Goal: Task Accomplishment & Management: Complete application form

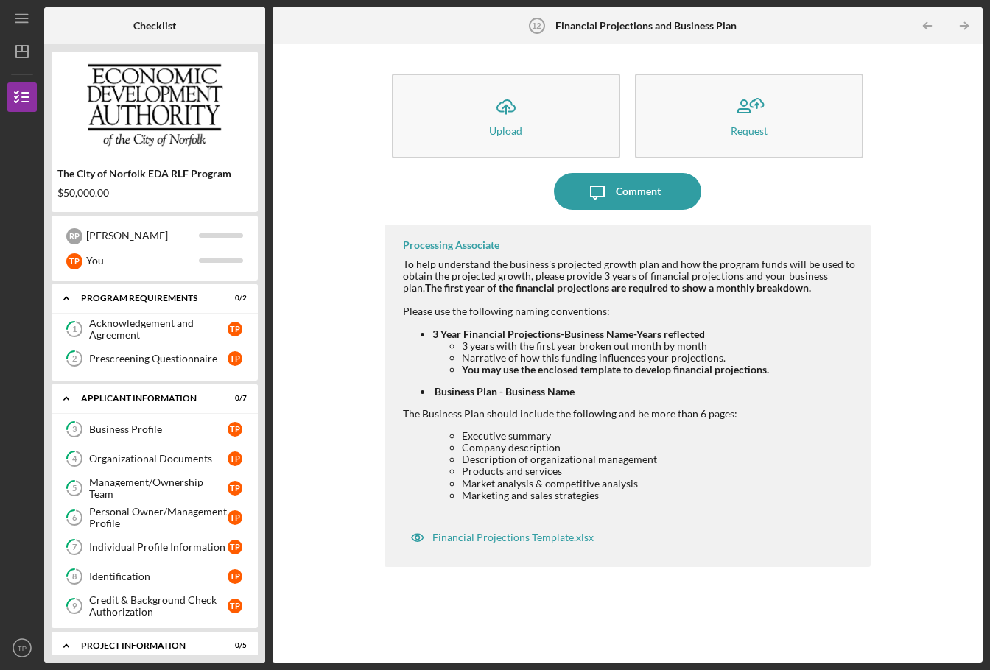
scroll to position [207, 0]
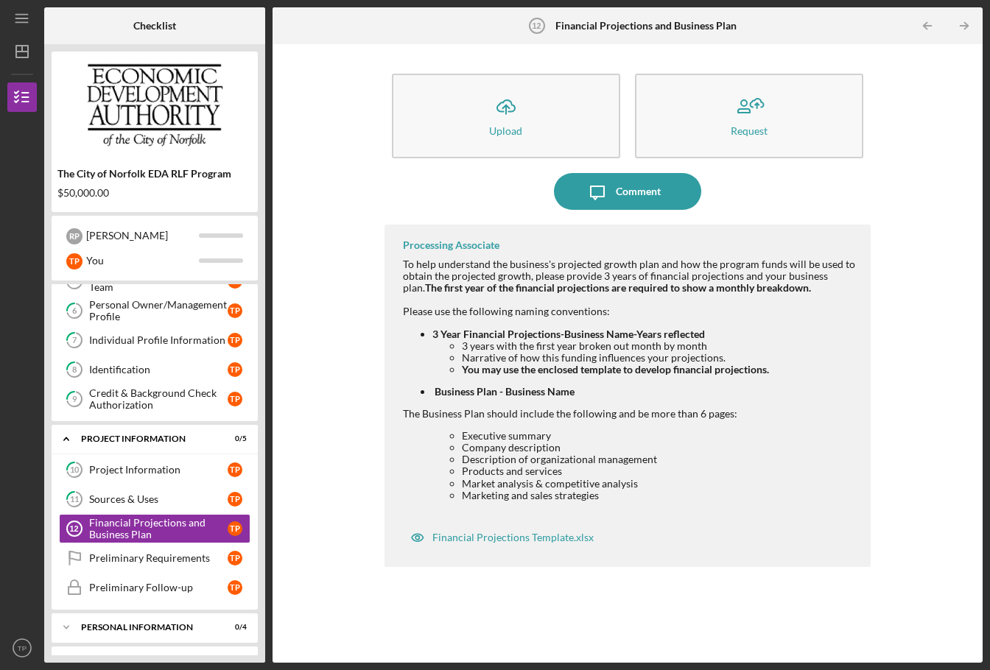
click at [831, 590] on div "Processing Associate To help understand the business's projected growth plan an…" at bounding box center [627, 433] width 487 height 416
drag, startPoint x: 704, startPoint y: 337, endPoint x: 433, endPoint y: 331, distance: 271.0
click at [433, 331] on strong "3 Year Financial Projections-Business Name-Years reflected" at bounding box center [568, 334] width 272 height 13
copy strong "3 Year Financial Projections-Business Name-Years reflected"
click at [898, 284] on div "Icon/Upload Upload Request Icon/Message Comment Processing Associate To help un…" at bounding box center [627, 354] width 695 height 604
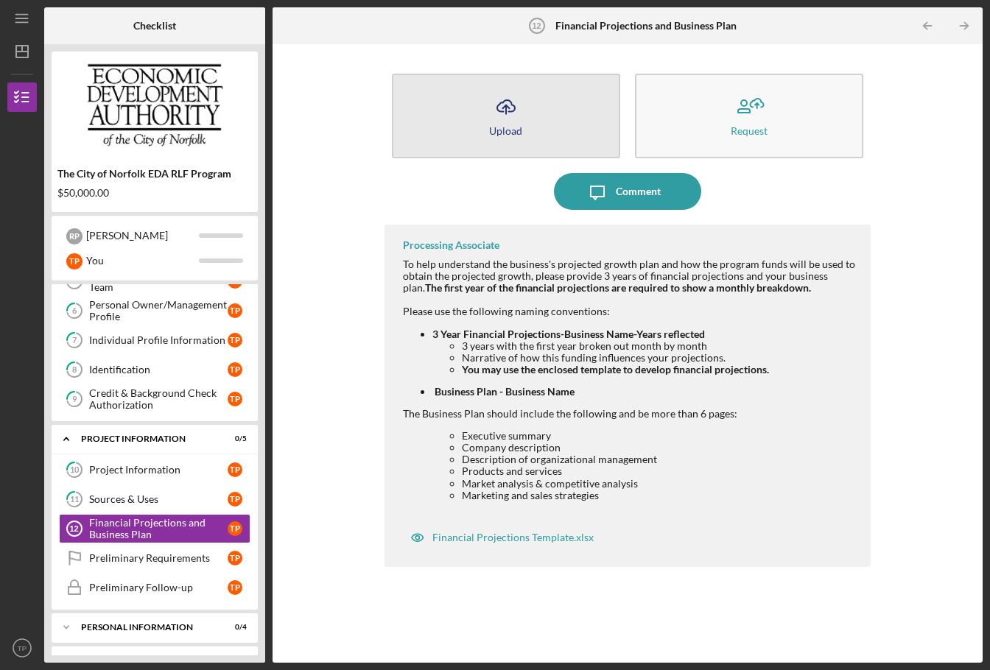
click at [501, 115] on icon "Icon/Upload" at bounding box center [506, 106] width 37 height 37
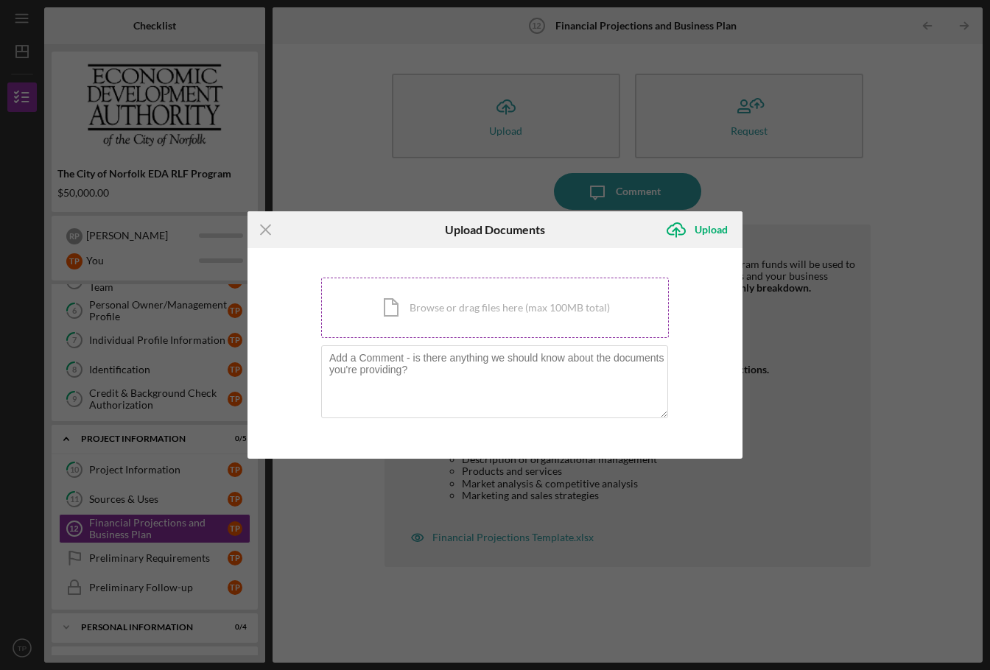
click at [452, 300] on div "Icon/Document Browse or drag files here (max 100MB total) Tap to choose files o…" at bounding box center [495, 308] width 348 height 60
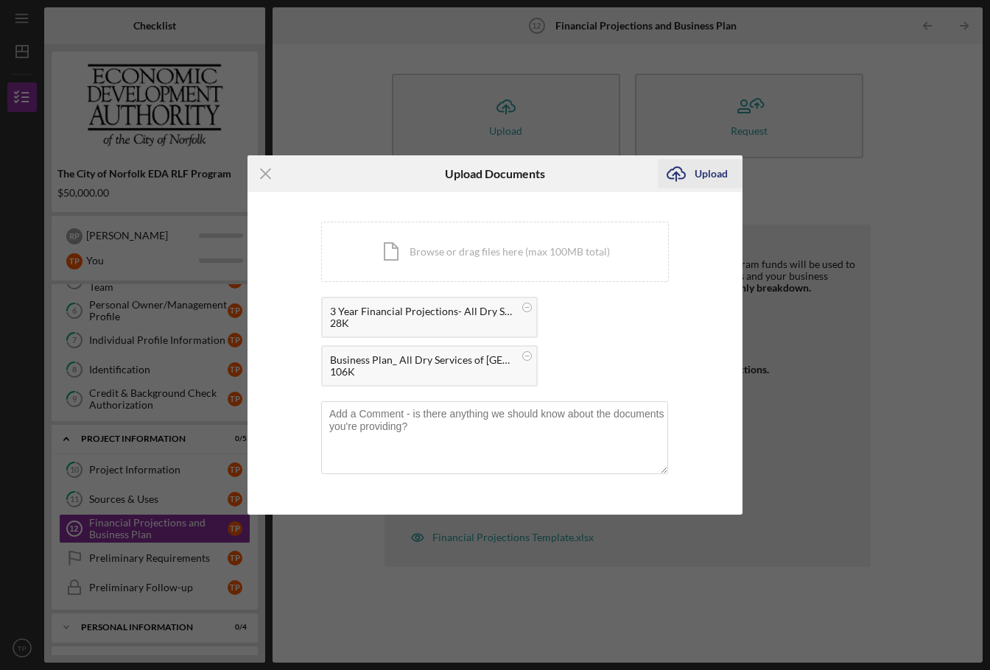
click at [710, 169] on div "Upload" at bounding box center [710, 173] width 33 height 29
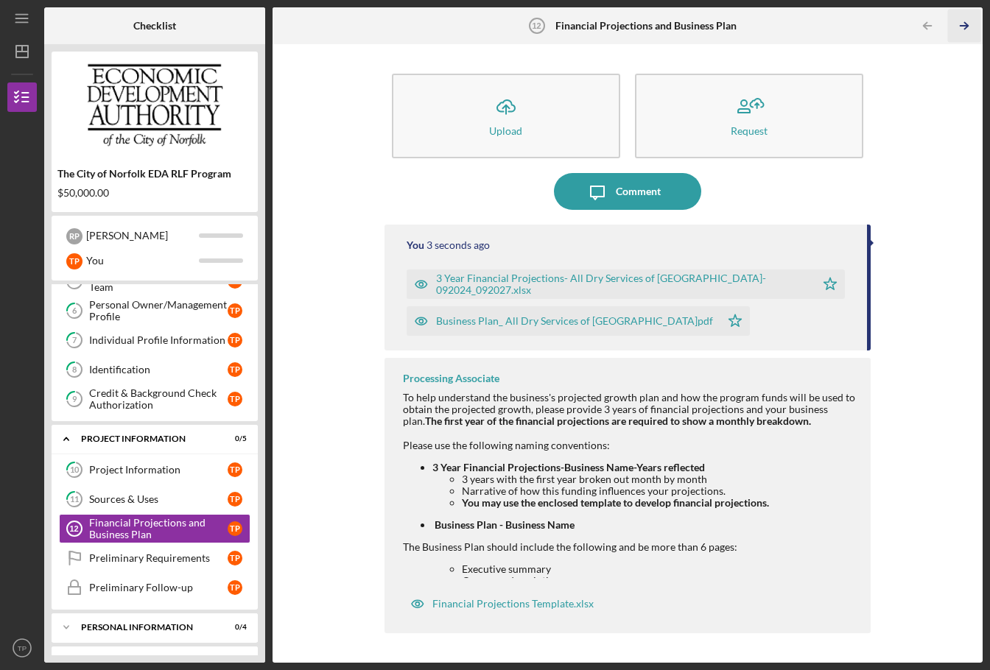
click at [956, 32] on icon "Icon/Table Pagination Arrow" at bounding box center [963, 26] width 33 height 33
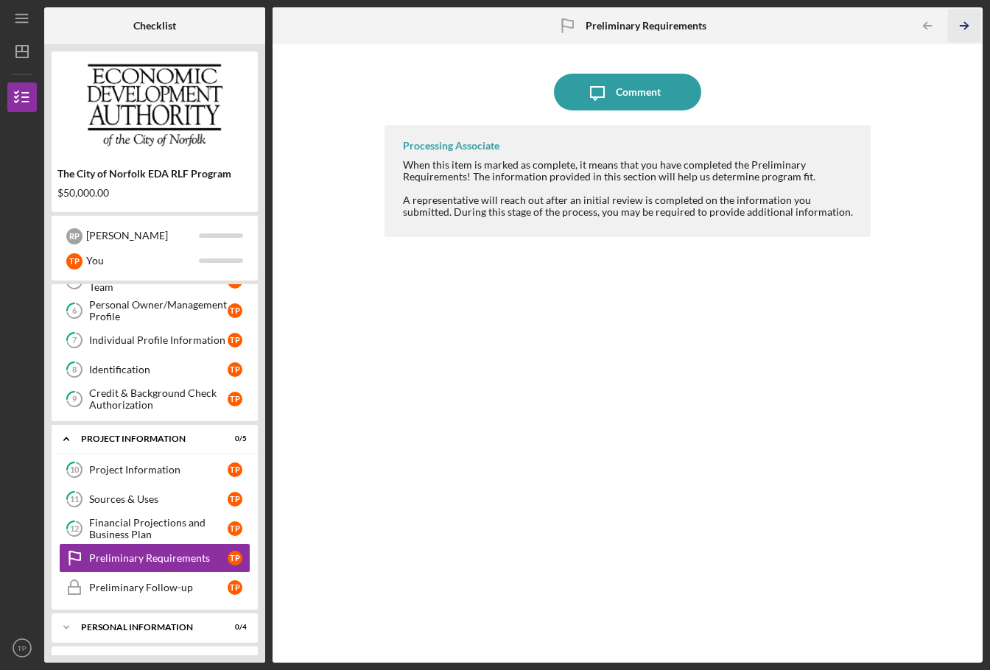
click at [961, 27] on icon "Icon/Table Pagination Arrow" at bounding box center [963, 26] width 33 height 33
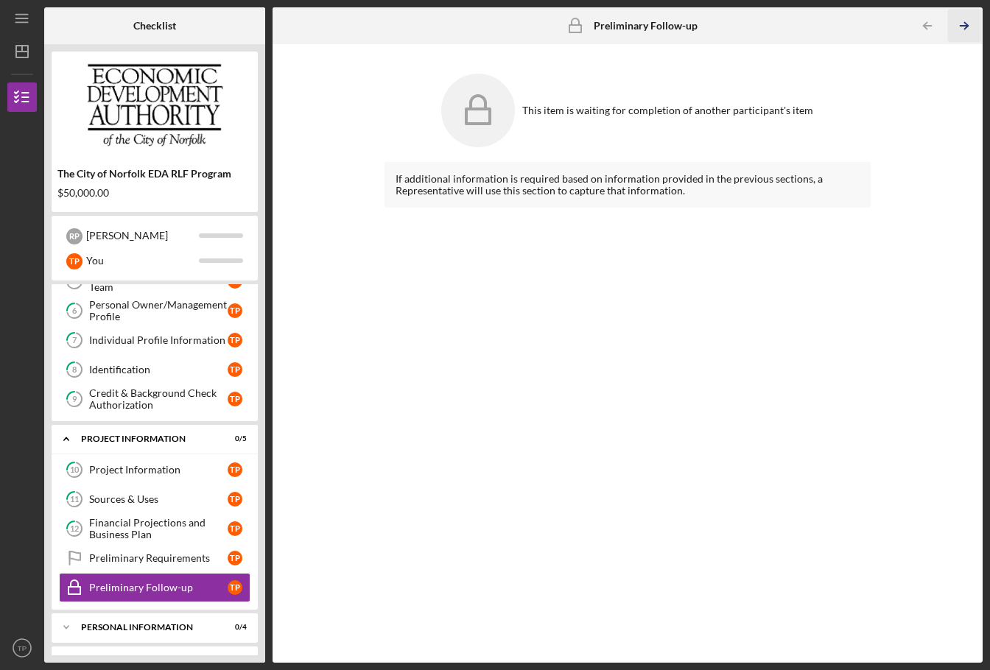
click at [962, 27] on icon "Icon/Table Pagination Arrow" at bounding box center [963, 26] width 33 height 33
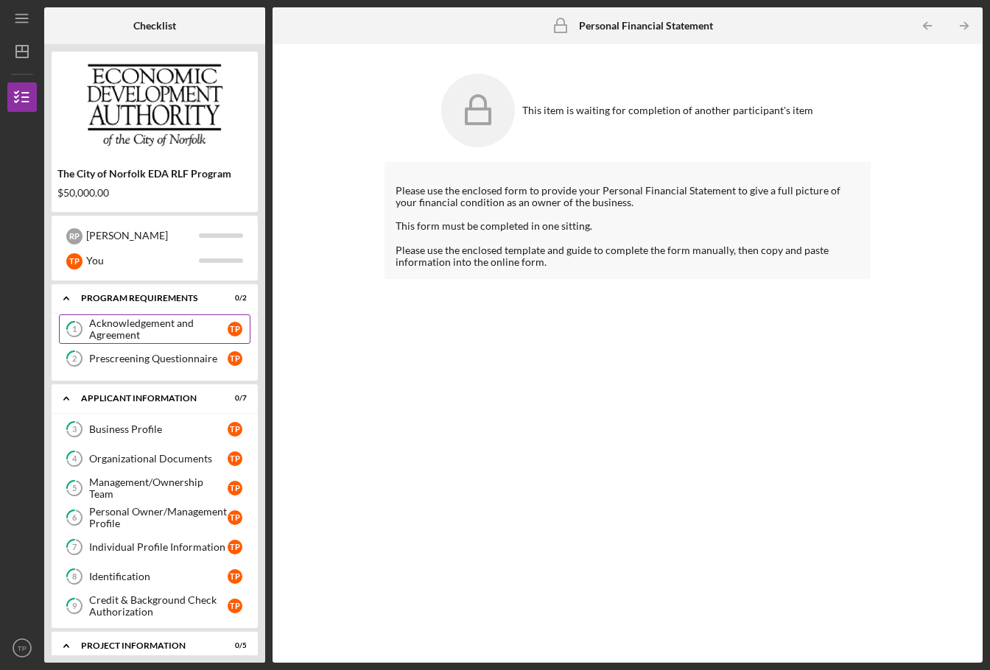
click at [166, 334] on div "Acknowledgement and Agreement" at bounding box center [158, 329] width 138 height 24
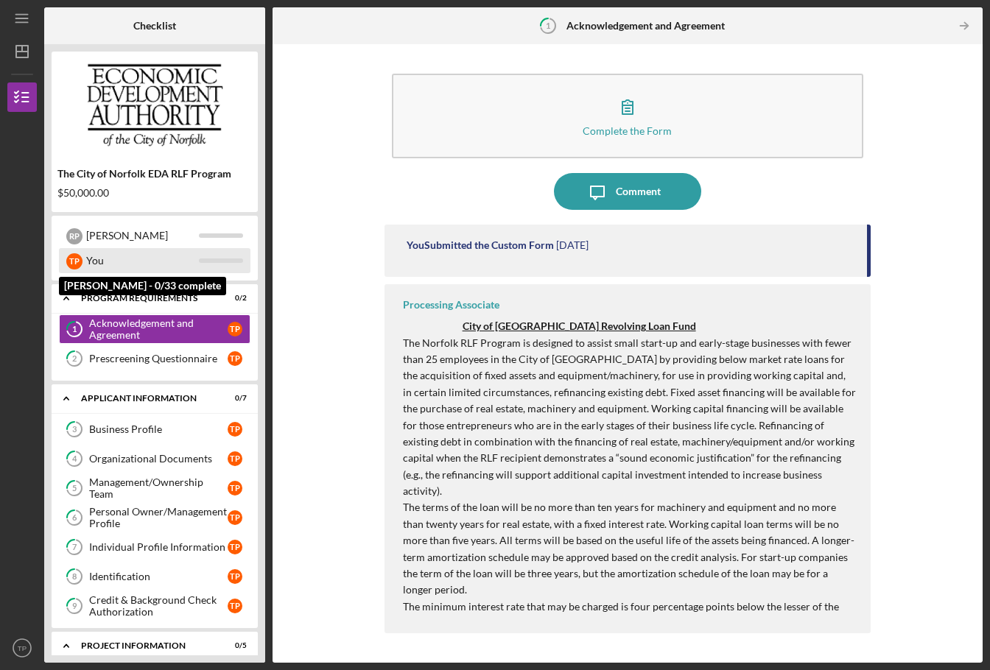
click at [214, 263] on div at bounding box center [221, 260] width 44 height 4
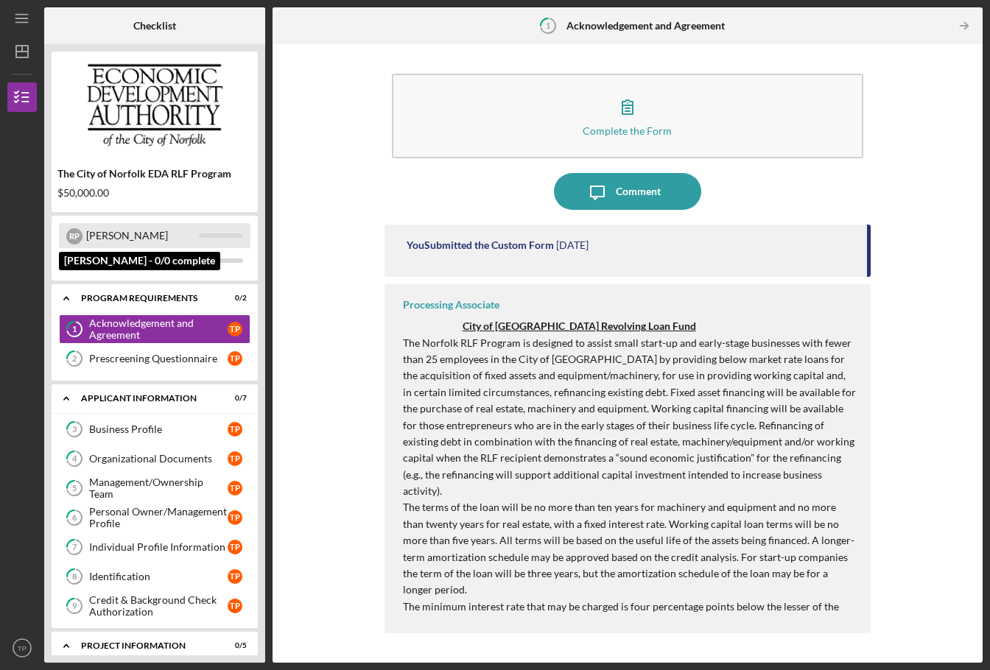
click at [202, 242] on div "[PERSON_NAME]" at bounding box center [154, 235] width 191 height 25
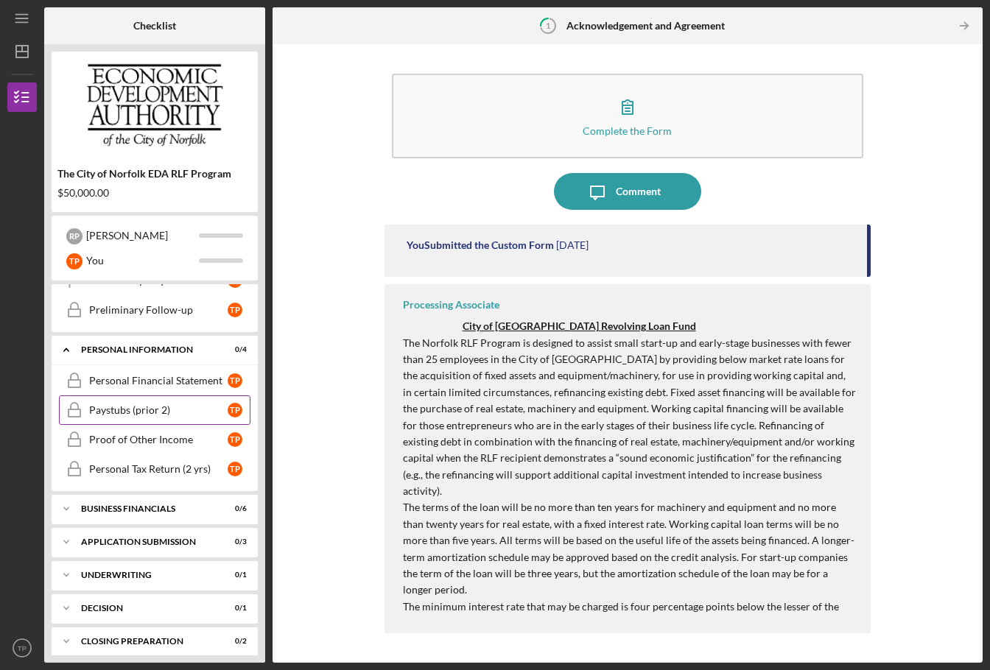
scroll to position [527, 0]
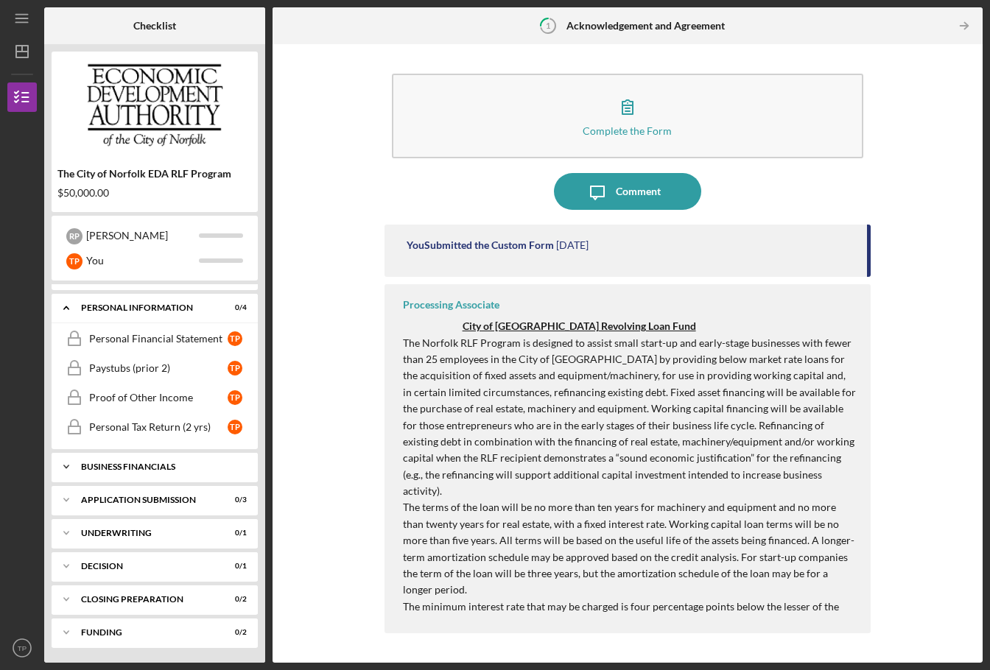
click at [149, 463] on div "Business Financials" at bounding box center [160, 466] width 158 height 9
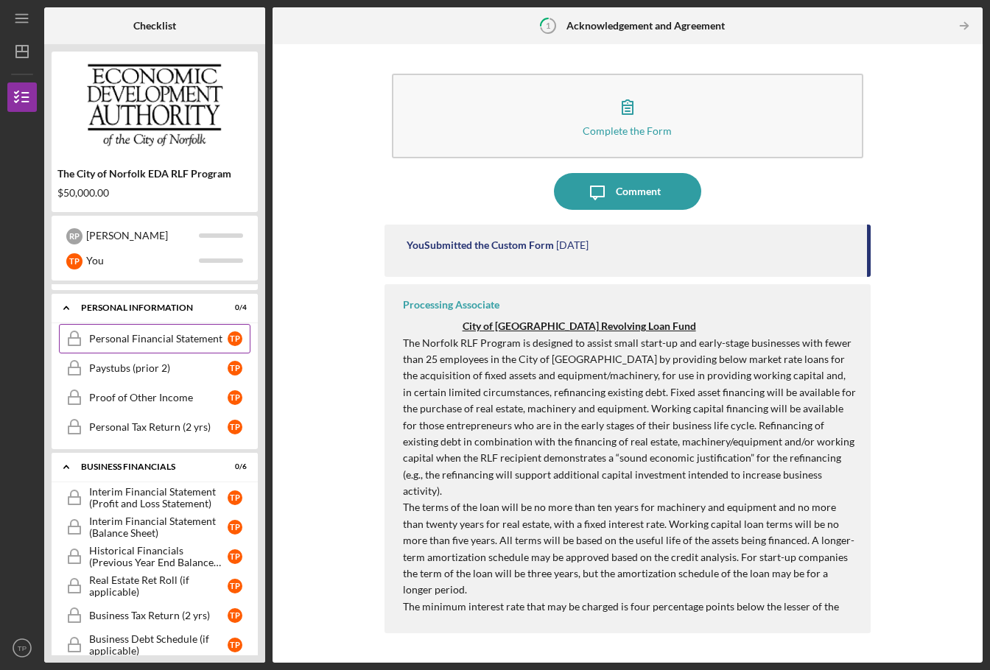
click at [161, 337] on div "Personal Financial Statement" at bounding box center [158, 339] width 138 height 12
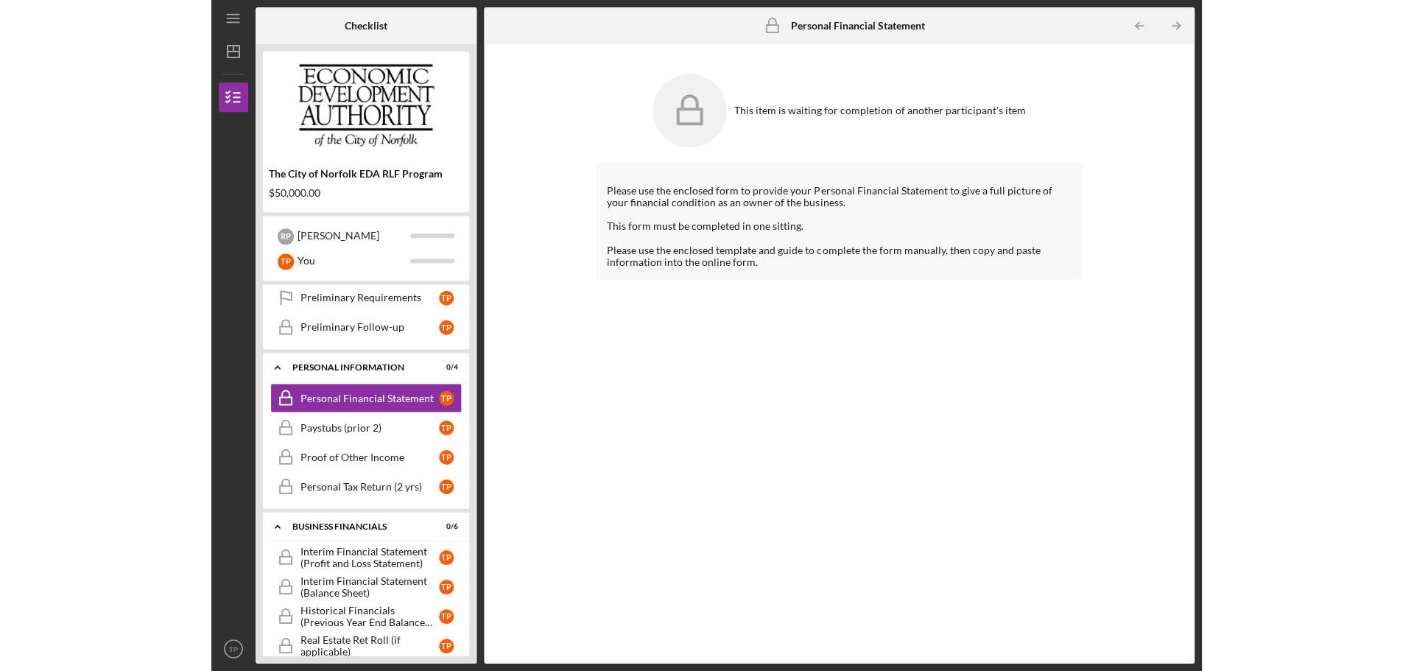
scroll to position [379, 0]
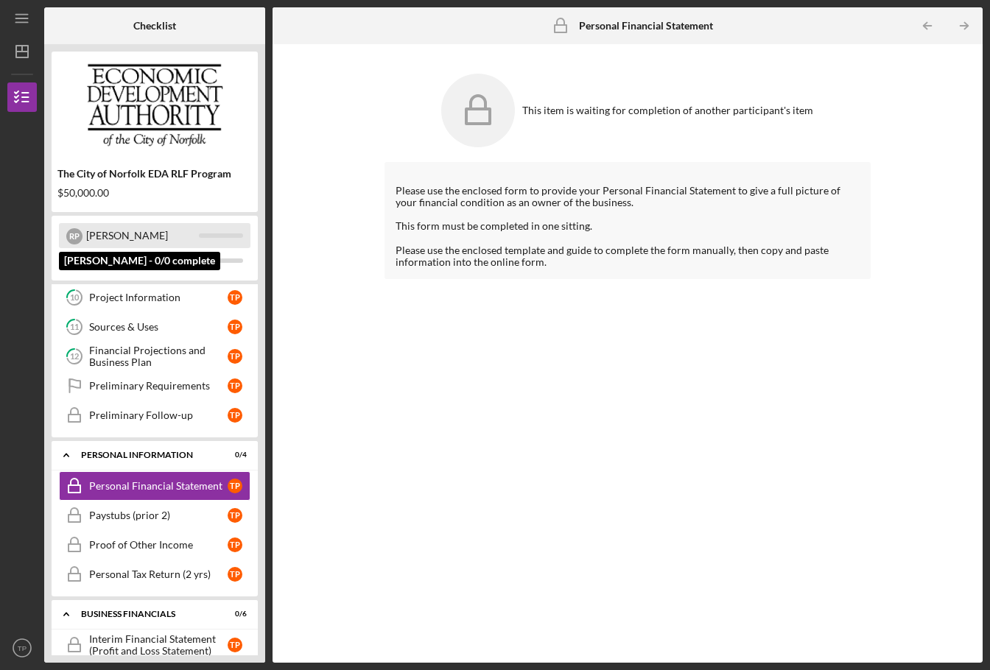
click at [133, 241] on div "[PERSON_NAME]" at bounding box center [142, 235] width 113 height 25
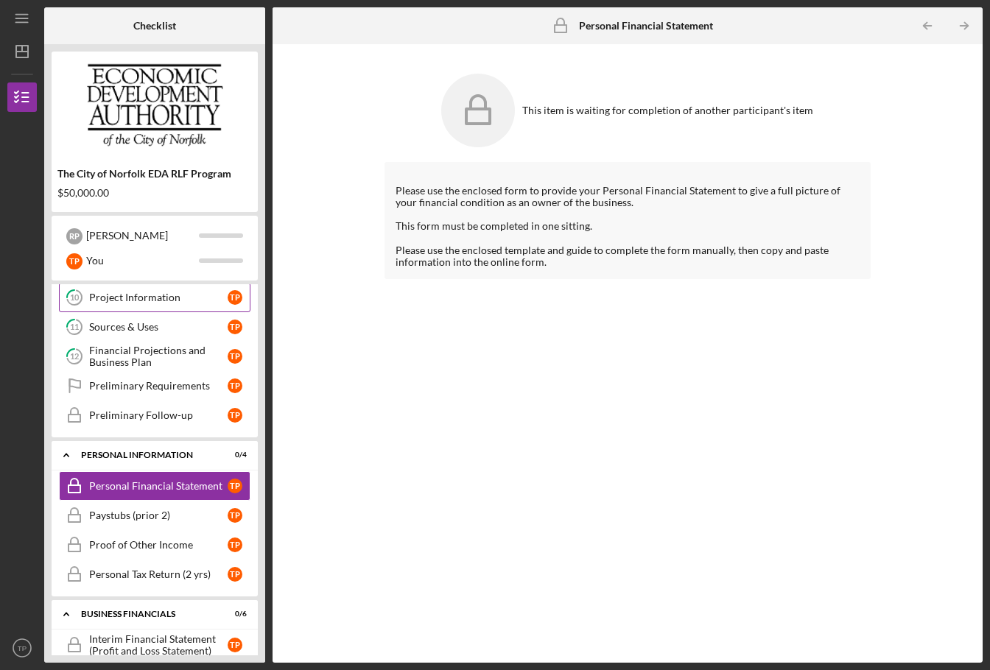
click at [141, 300] on div "Project Information" at bounding box center [158, 298] width 138 height 12
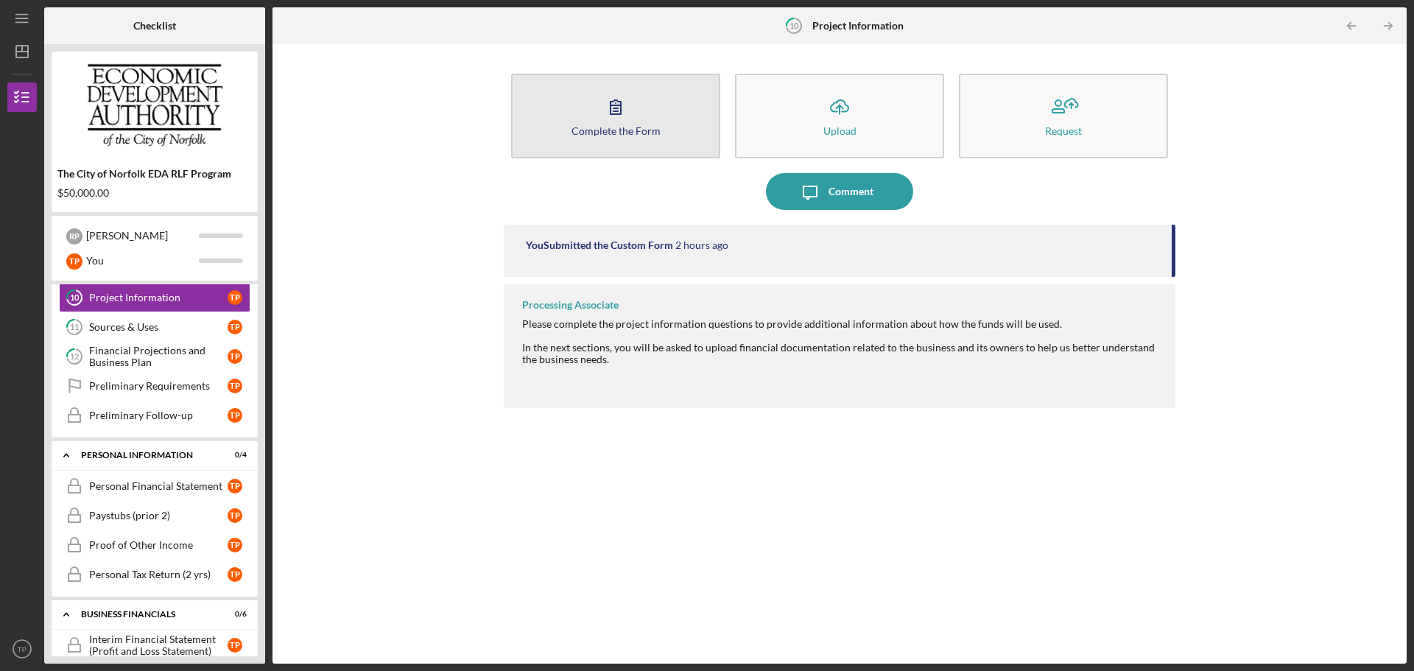
click at [619, 132] on div "Complete the Form" at bounding box center [615, 130] width 89 height 11
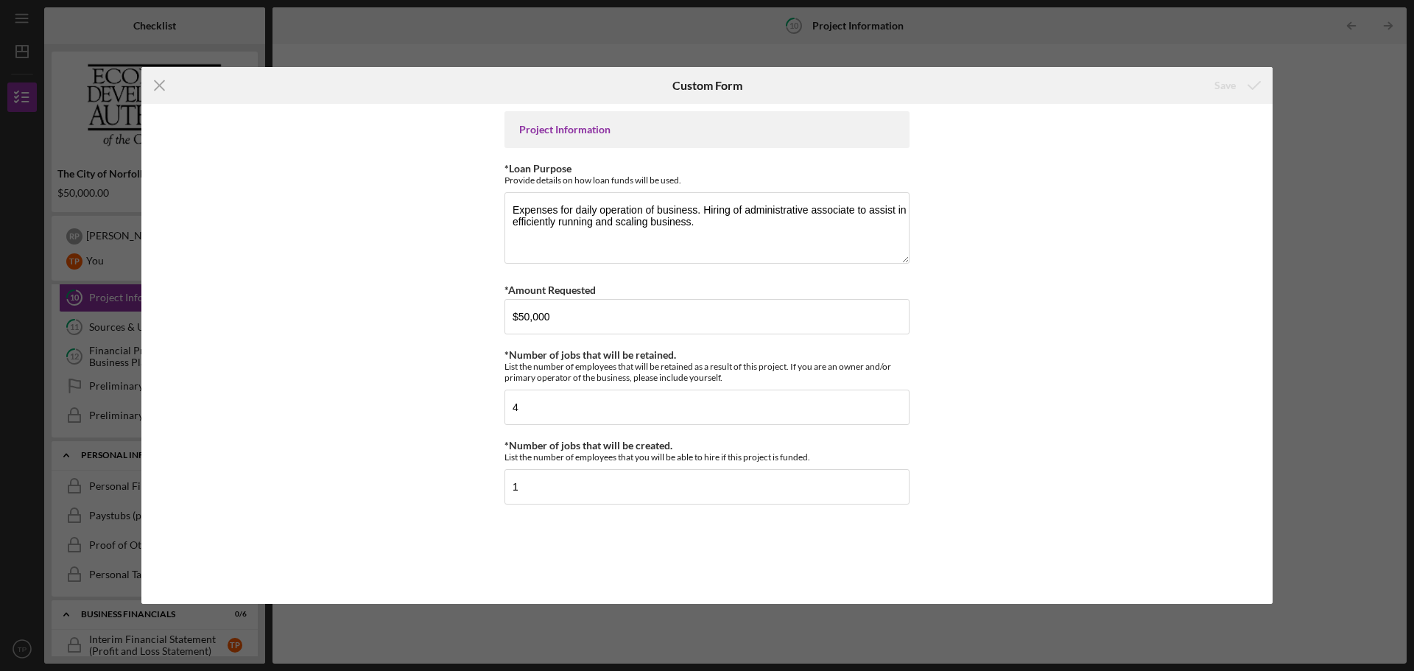
click at [159, 86] on line at bounding box center [160, 86] width 10 height 10
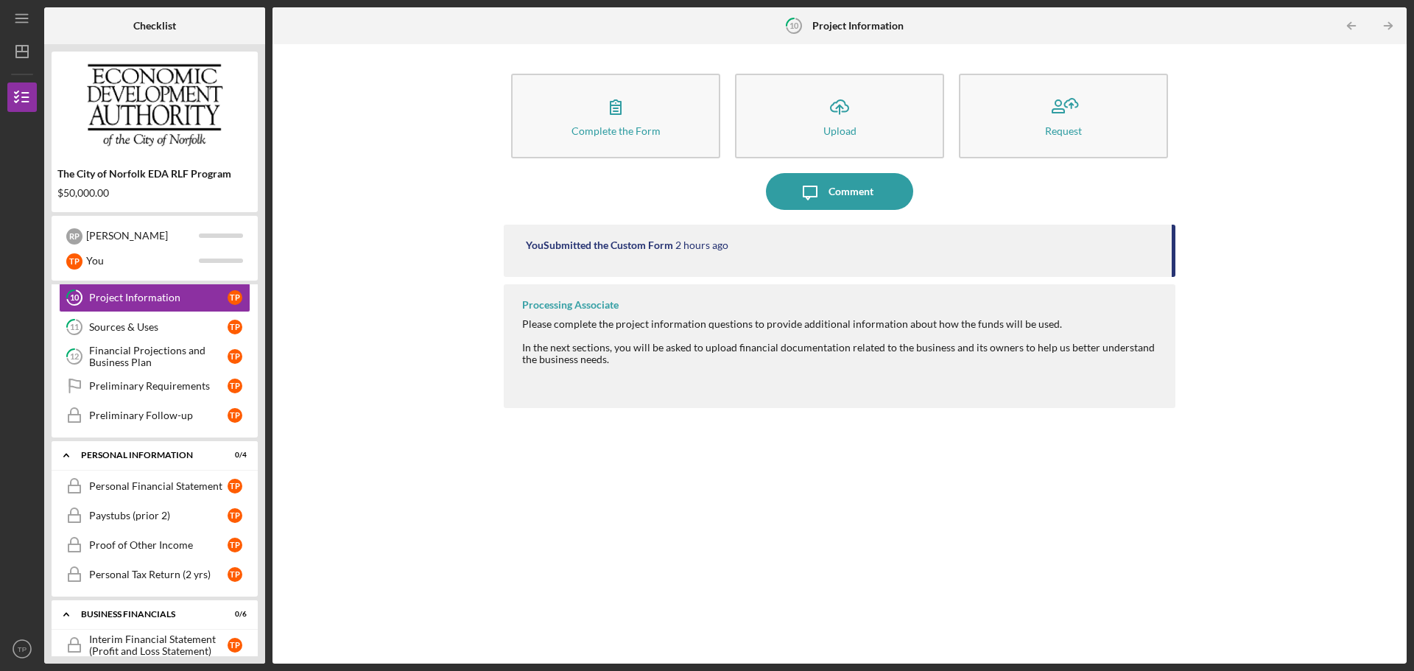
click at [381, 108] on div "Complete the Form Form Icon/Upload Upload Request Icon/Message Comment You Subm…" at bounding box center [839, 354] width 1119 height 605
